Goal: Information Seeking & Learning: Learn about a topic

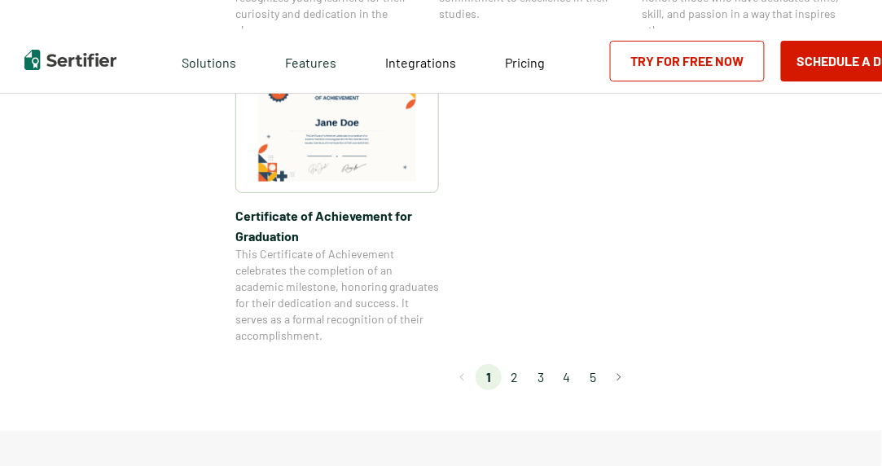
scroll to position [1384, 0]
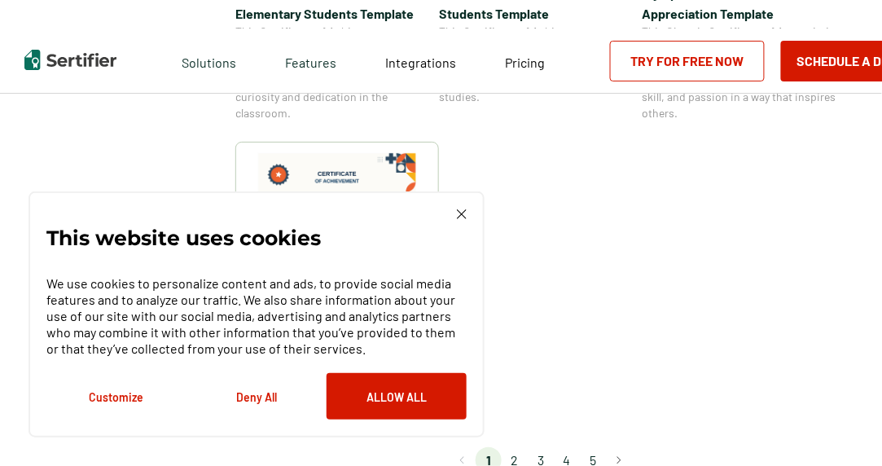
click at [517, 459] on li "2" at bounding box center [515, 460] width 26 height 26
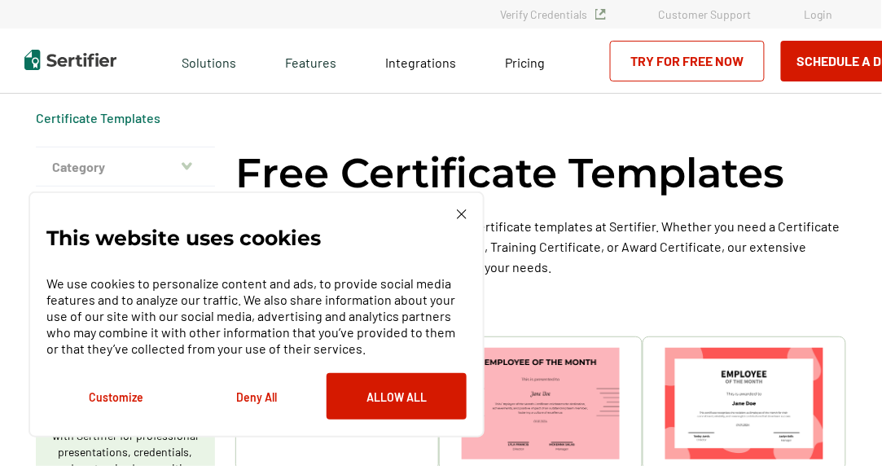
click at [460, 211] on img at bounding box center [462, 214] width 10 height 10
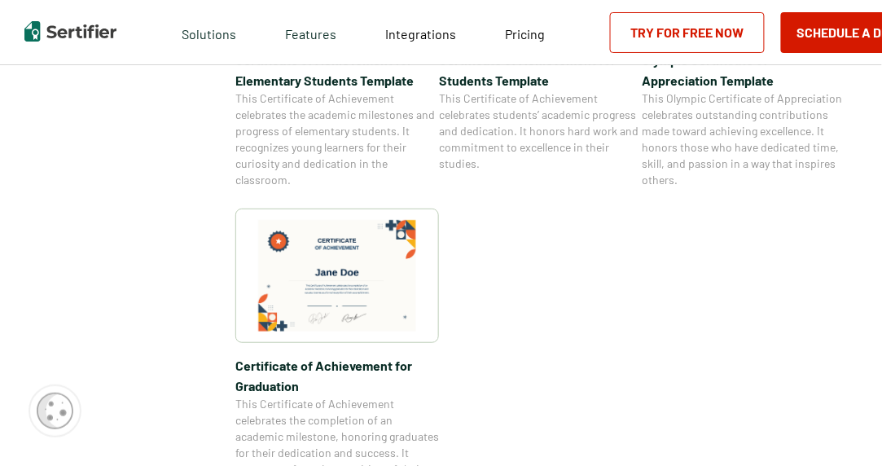
scroll to position [1466, 0]
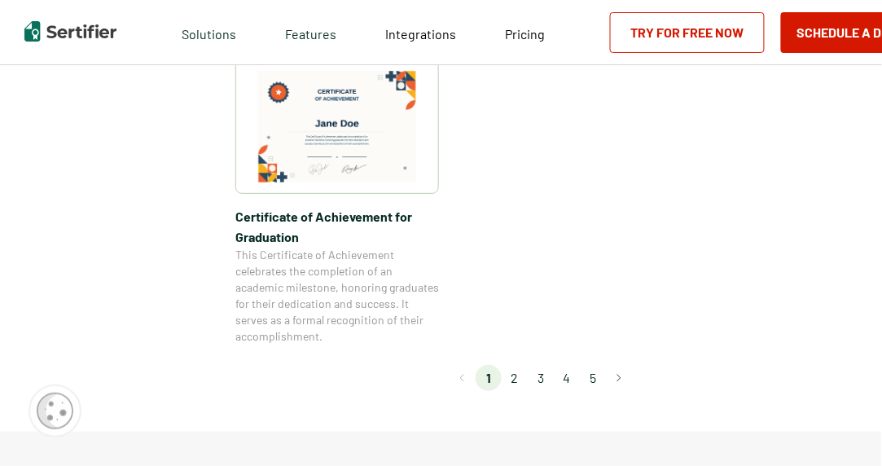
click at [520, 375] on li "2" at bounding box center [515, 378] width 26 height 26
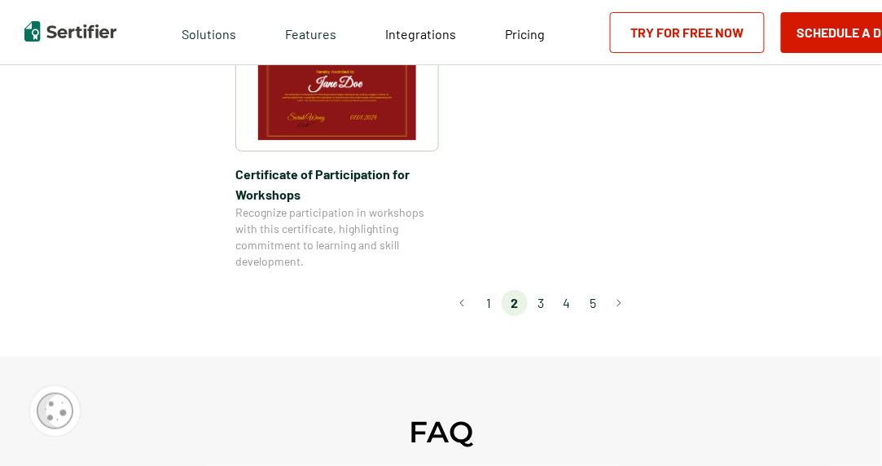
scroll to position [1548, 0]
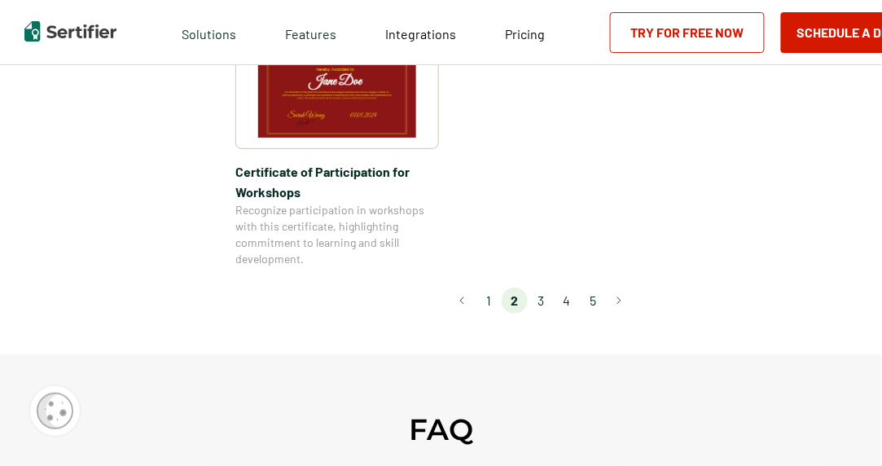
click at [540, 288] on li "3" at bounding box center [541, 301] width 26 height 26
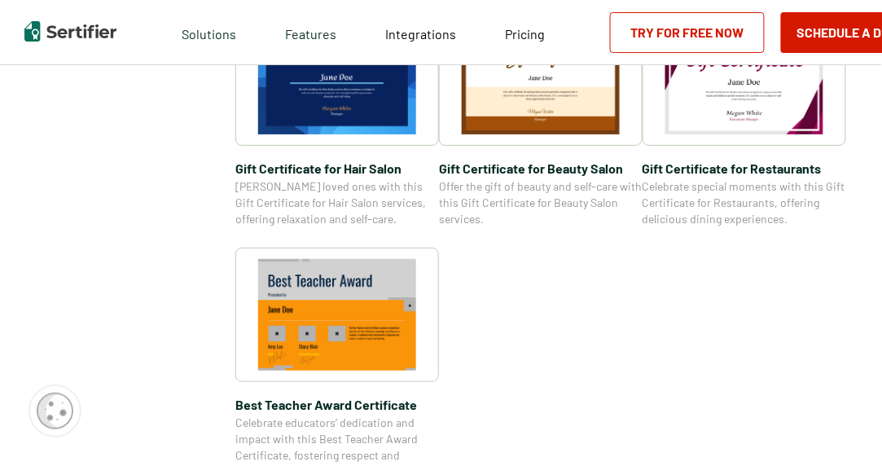
scroll to position [1222, 0]
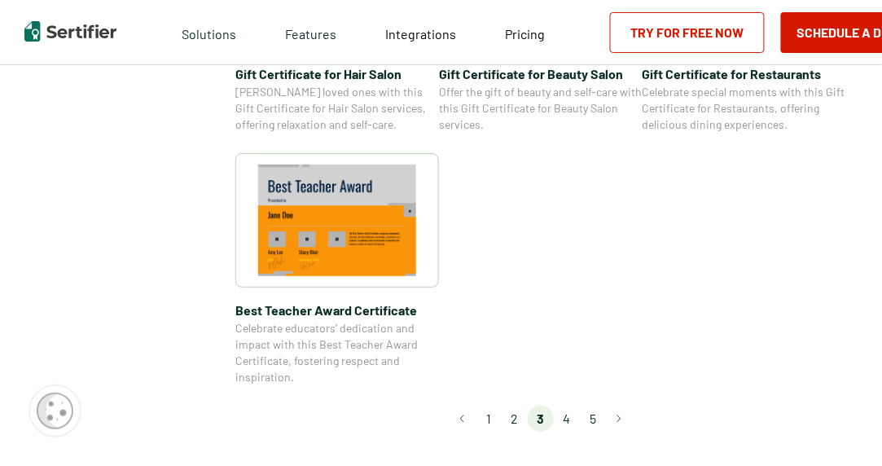
click at [566, 415] on li "4" at bounding box center [567, 419] width 26 height 26
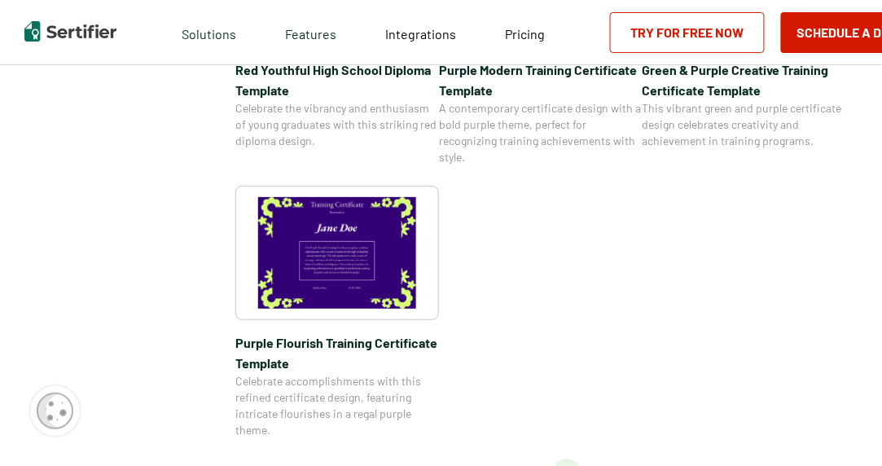
scroll to position [1548, 0]
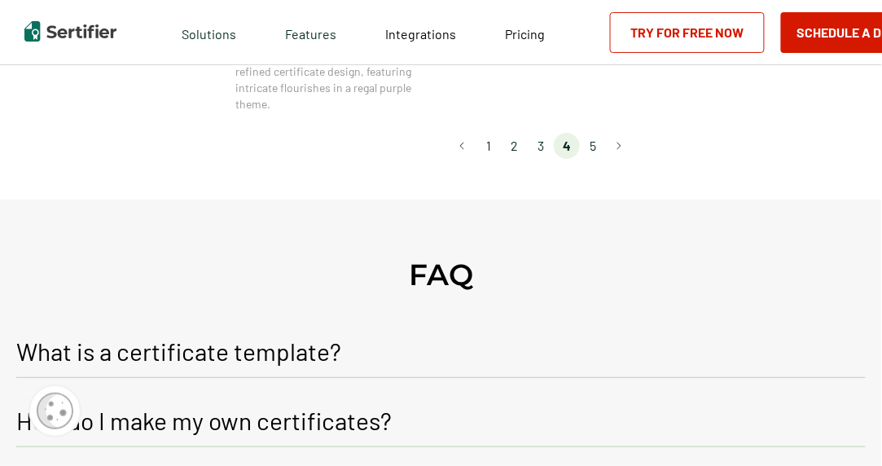
click at [594, 152] on li "5" at bounding box center [593, 146] width 26 height 26
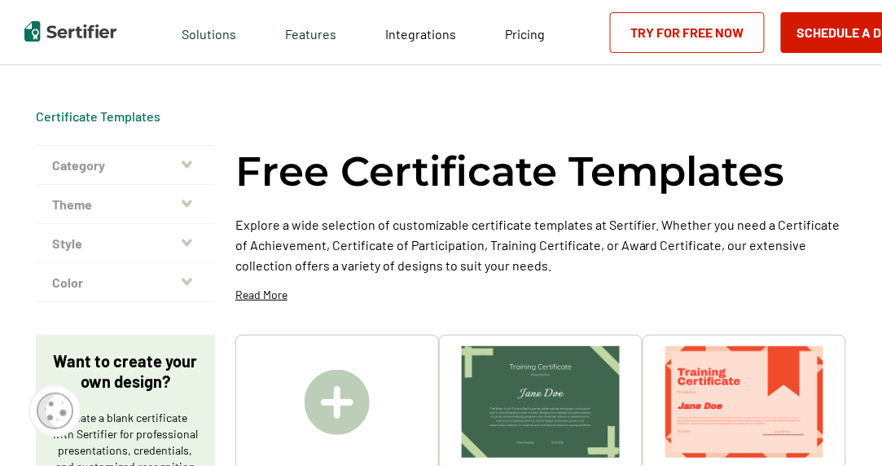
scroll to position [0, 0]
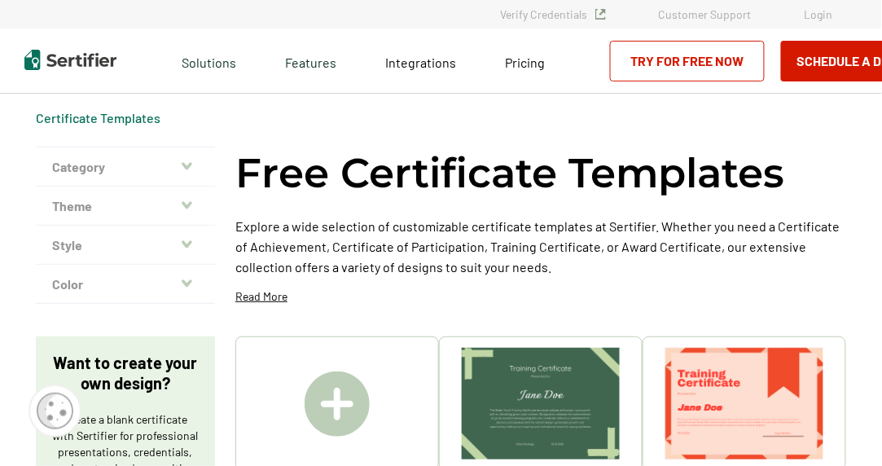
click at [190, 162] on icon "button" at bounding box center [187, 166] width 11 height 13
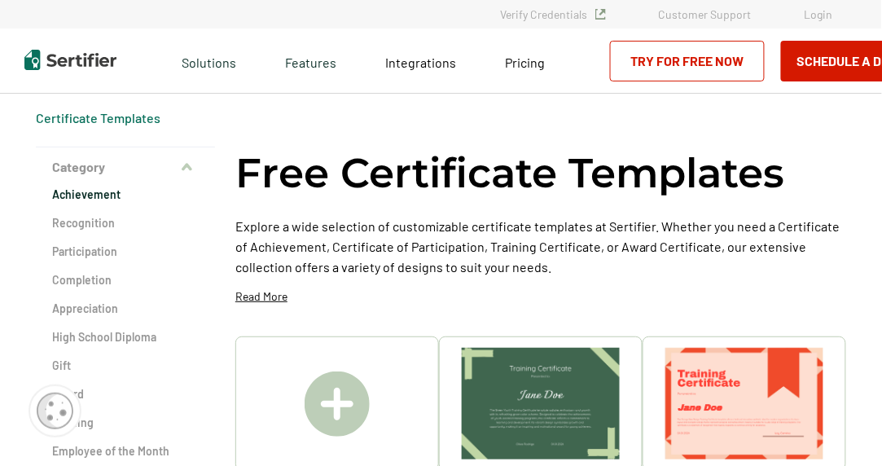
click at [104, 199] on h2 "Achievement" at bounding box center [125, 195] width 147 height 16
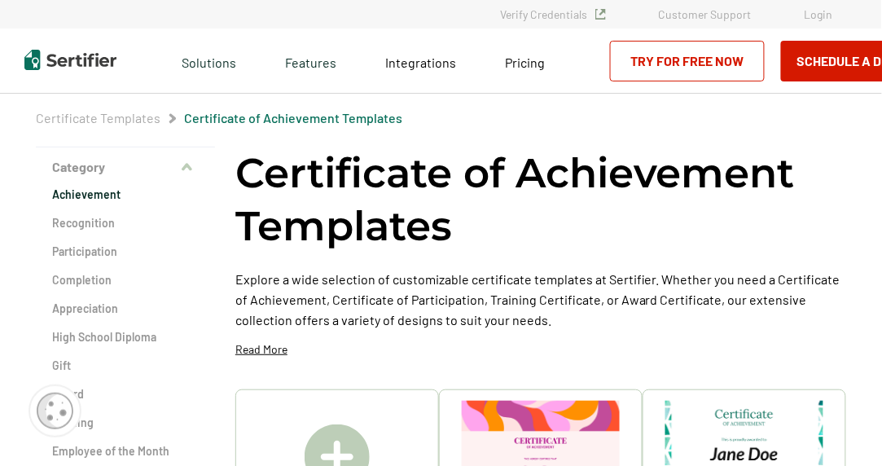
click at [328, 444] on img at bounding box center [337, 456] width 65 height 65
